Goal: Task Accomplishment & Management: Use online tool/utility

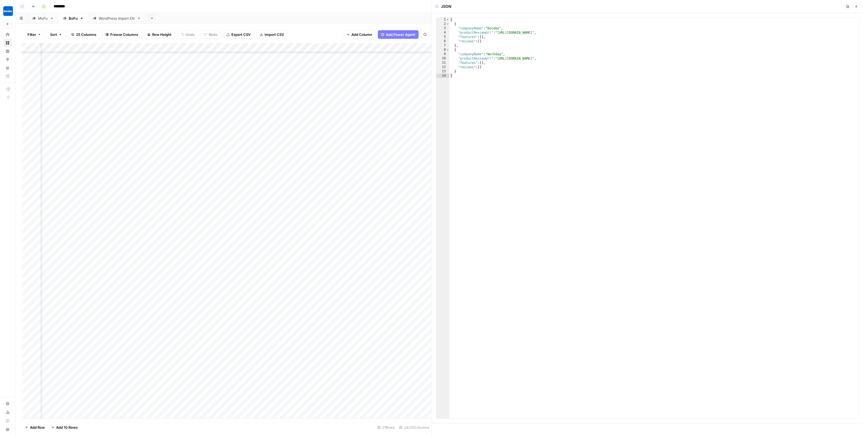
scroll to position [140, 603]
click at [214, 344] on div "Add Column" at bounding box center [227, 231] width 410 height 376
click at [213, 368] on div "Add Column" at bounding box center [227, 231] width 410 height 376
click at [215, 343] on div "Add Column" at bounding box center [227, 231] width 410 height 376
click at [212, 390] on div "Add Column" at bounding box center [227, 231] width 410 height 376
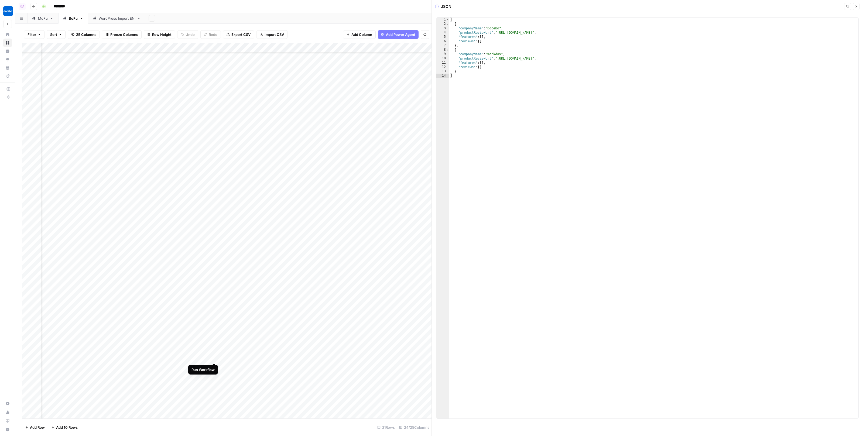
click at [214, 345] on div "Add Column" at bounding box center [227, 231] width 410 height 376
click at [215, 344] on div "Add Column" at bounding box center [227, 231] width 410 height 376
click at [235, 321] on div "Add Column" at bounding box center [227, 231] width 410 height 376
click at [215, 342] on div "Add Column" at bounding box center [227, 231] width 410 height 376
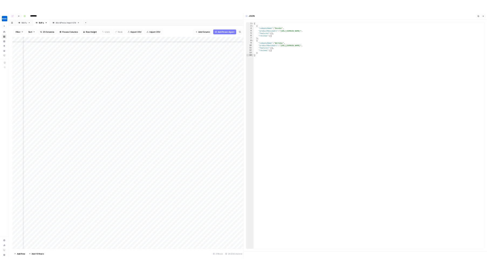
scroll to position [140, 273]
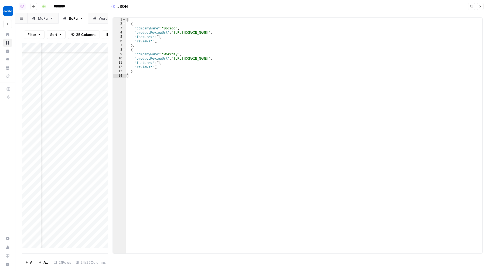
click at [480, 6] on icon "button" at bounding box center [480, 6] width 3 height 3
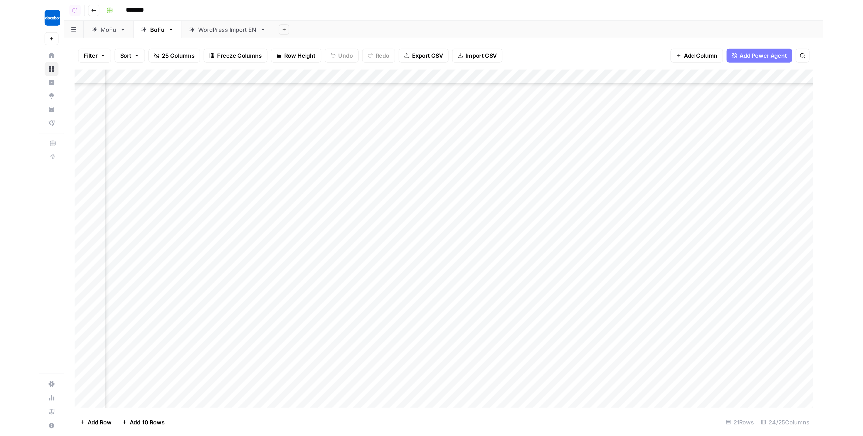
scroll to position [306, 482]
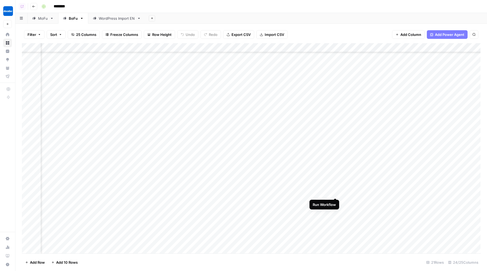
click at [336, 180] on div "Add Column" at bounding box center [251, 148] width 459 height 210
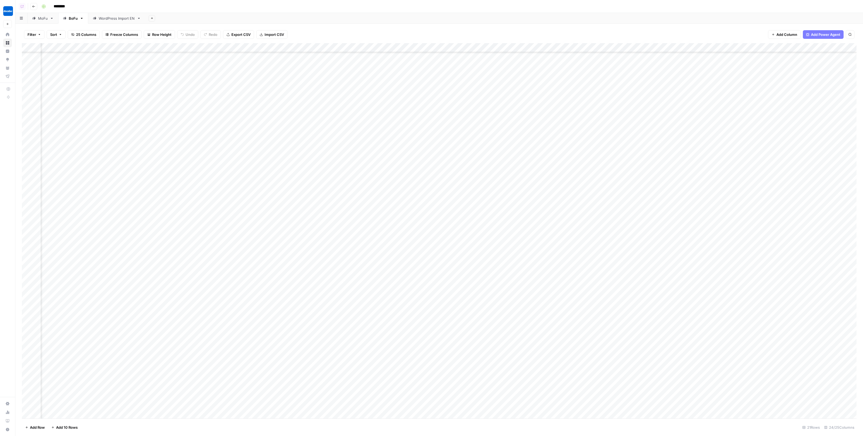
scroll to position [140, 482]
click at [507, 344] on div "Add Column" at bounding box center [439, 231] width 835 height 376
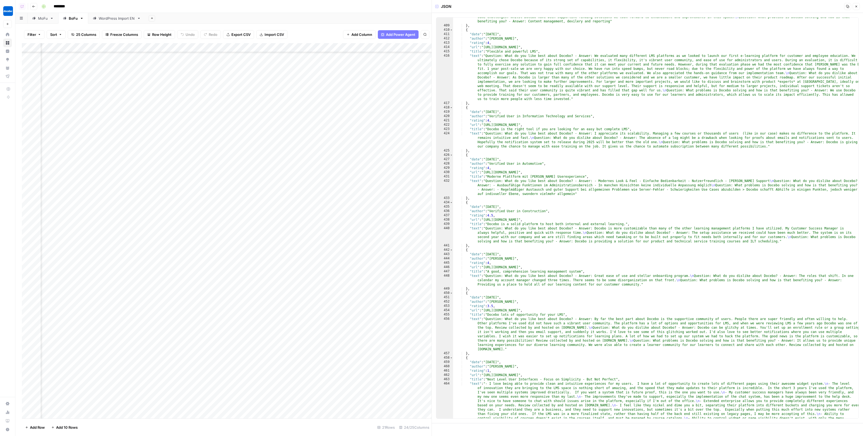
scroll to position [1743, 0]
